Goal: Transaction & Acquisition: Purchase product/service

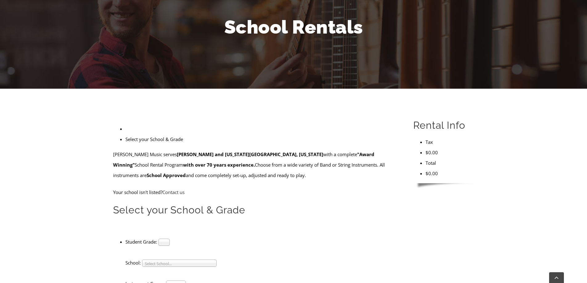
scroll to position [92, 0]
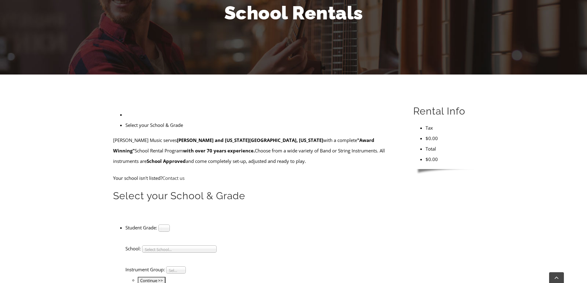
click at [161, 225] on span "Select Grade..." at bounding box center [161, 228] width 0 height 7
click at [250, 144] on form "Taylor's Music serves Chester and Delaware County, Pennsylvania with a complete…" at bounding box center [256, 247] width 286 height 224
click at [161, 225] on span "Select Grade..." at bounding box center [161, 228] width 0 height 7
click at [168, 239] on li "4" at bounding box center [164, 243] width 8 height 8
click at [180, 246] on span "Select School..." at bounding box center [176, 249] width 63 height 7
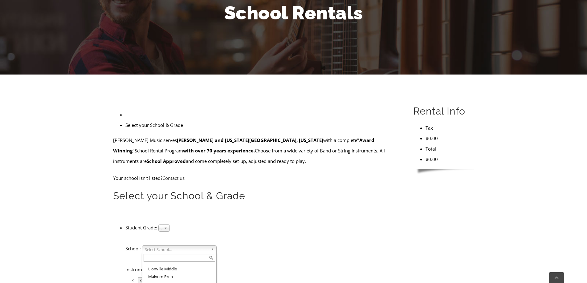
scroll to position [621, 0]
click at [178, 267] on span "Select Instrument Group..." at bounding box center [173, 270] width 9 height 7
click at [181, 281] on li "Strings" at bounding box center [176, 285] width 17 height 8
click at [166, 277] on input "Continue >>" at bounding box center [152, 280] width 28 height 7
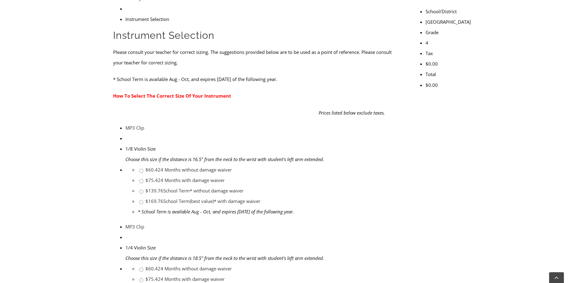
scroll to position [216, 0]
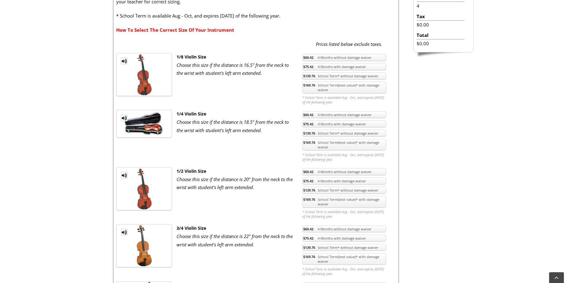
click at [332, 201] on link "$169.76 School Term(best value)* with damage waiver" at bounding box center [344, 202] width 84 height 12
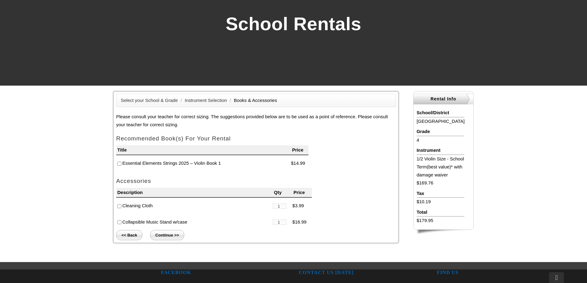
scroll to position [92, 0]
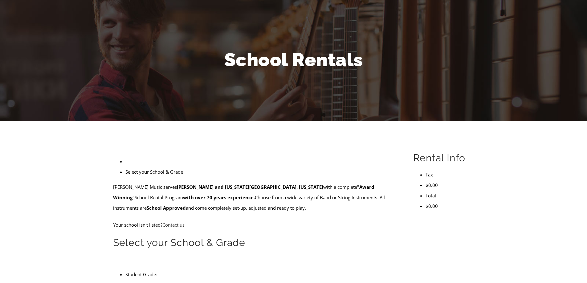
scroll to position [92, 0]
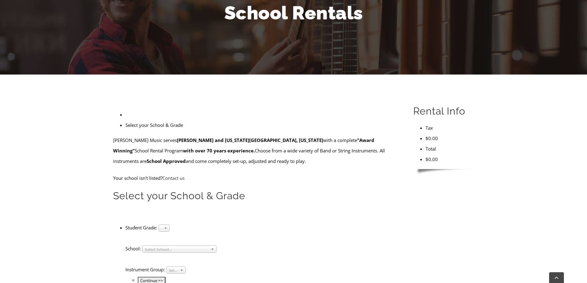
click at [161, 225] on span "Select Grade..." at bounding box center [161, 228] width 0 height 7
click at [168, 239] on li "4" at bounding box center [164, 243] width 8 height 8
click at [179, 246] on span "Select School..." at bounding box center [176, 249] width 63 height 7
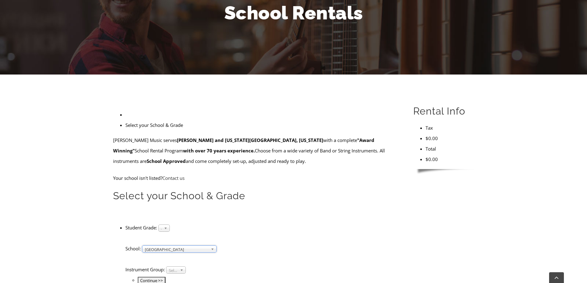
click at [177, 267] on span "Select Instrument Group..." at bounding box center [173, 270] width 9 height 7
click at [177, 281] on li "Strings" at bounding box center [176, 285] width 17 height 8
click at [166, 277] on input "Continue >>" at bounding box center [152, 280] width 28 height 7
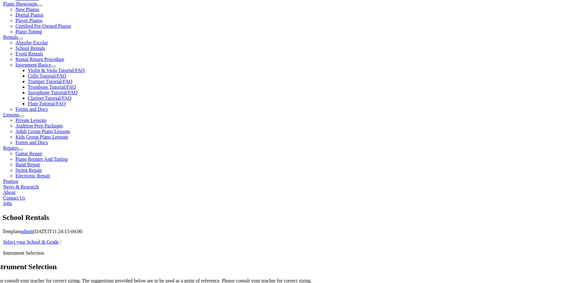
scroll to position [247, 0]
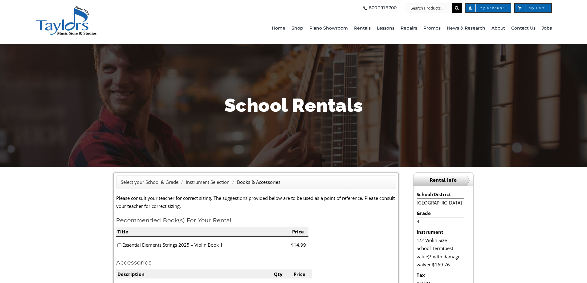
scroll to position [62, 0]
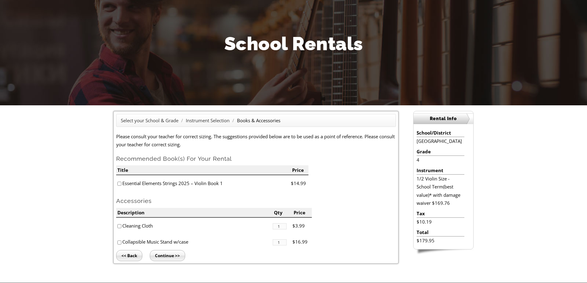
click at [173, 259] on input "Continue >>" at bounding box center [167, 255] width 35 height 11
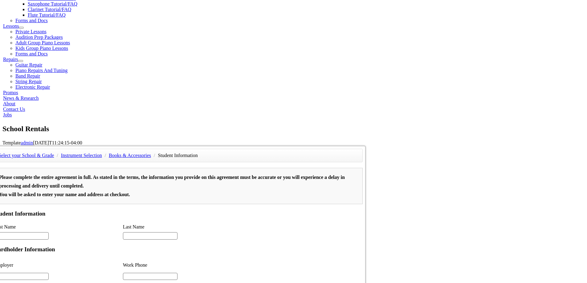
scroll to position [808, 0]
drag, startPoint x: 393, startPoint y: 184, endPoint x: 512, endPoint y: 399, distance: 246.5
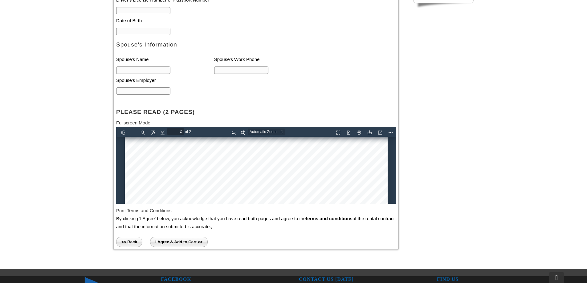
scroll to position [582, 0]
drag, startPoint x: 393, startPoint y: 196, endPoint x: 516, endPoint y: 312, distance: 169.2
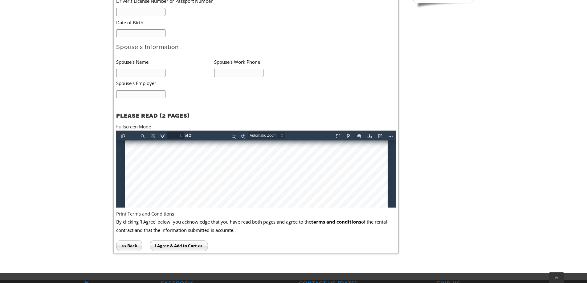
scroll to position [0, 0]
type input "1"
drag, startPoint x: 392, startPoint y: 182, endPoint x: 513, endPoint y: 281, distance: 155.9
